Goal: Navigation & Orientation: Find specific page/section

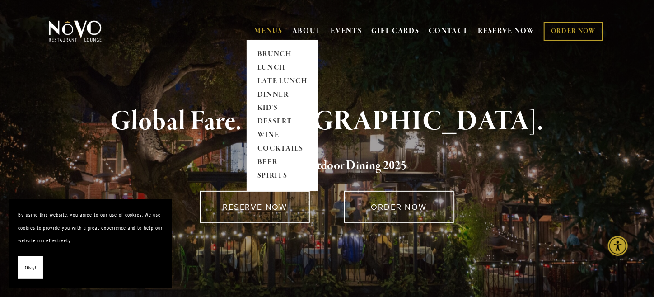
click at [270, 29] on link "MENUS" at bounding box center [268, 31] width 28 height 9
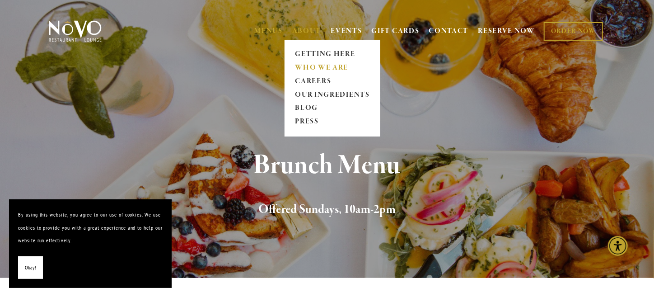
click at [336, 65] on link "WHO WE ARE" at bounding box center [332, 68] width 80 height 14
